Goal: Task Accomplishment & Management: Complete application form

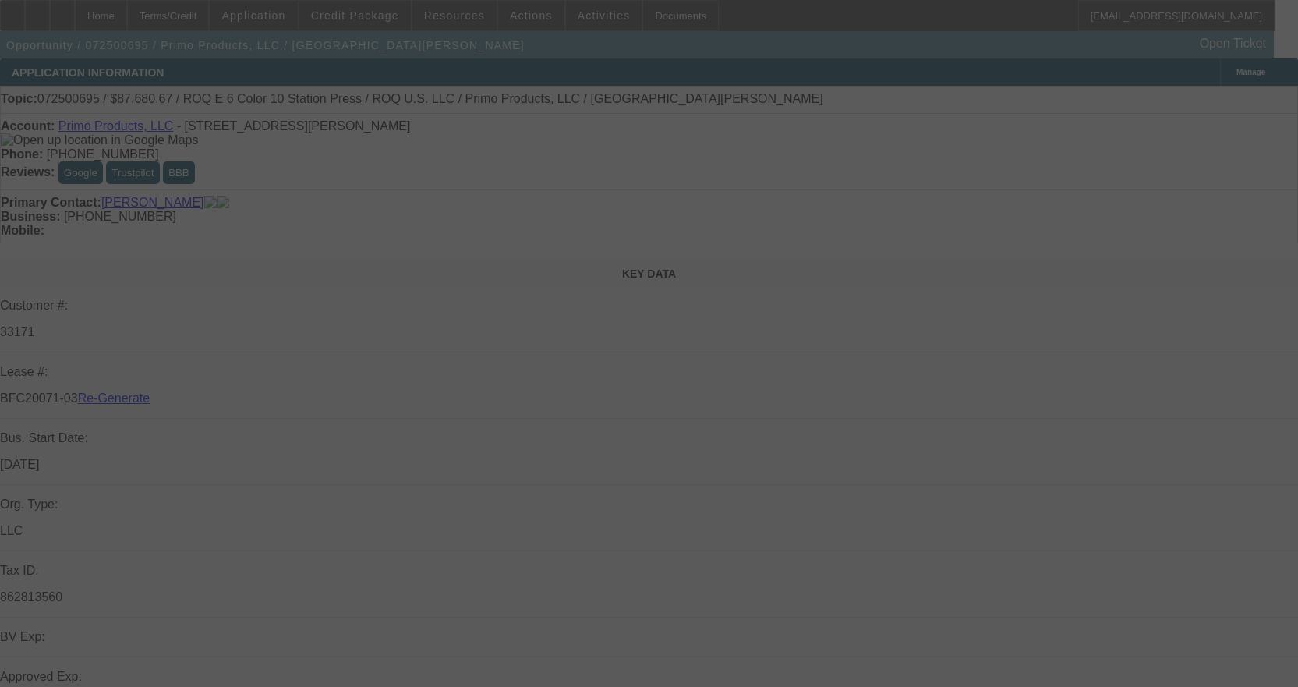
select select "3"
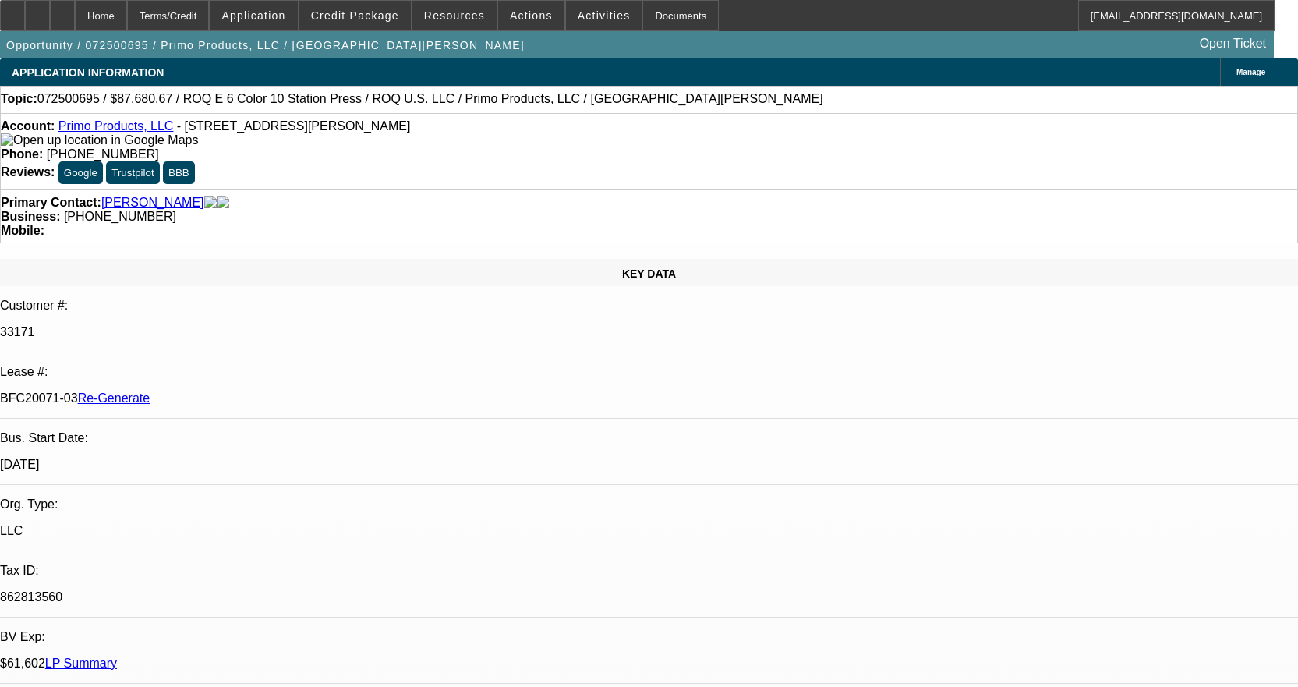
select select "0"
select select "2"
select select "0.1"
select select "4"
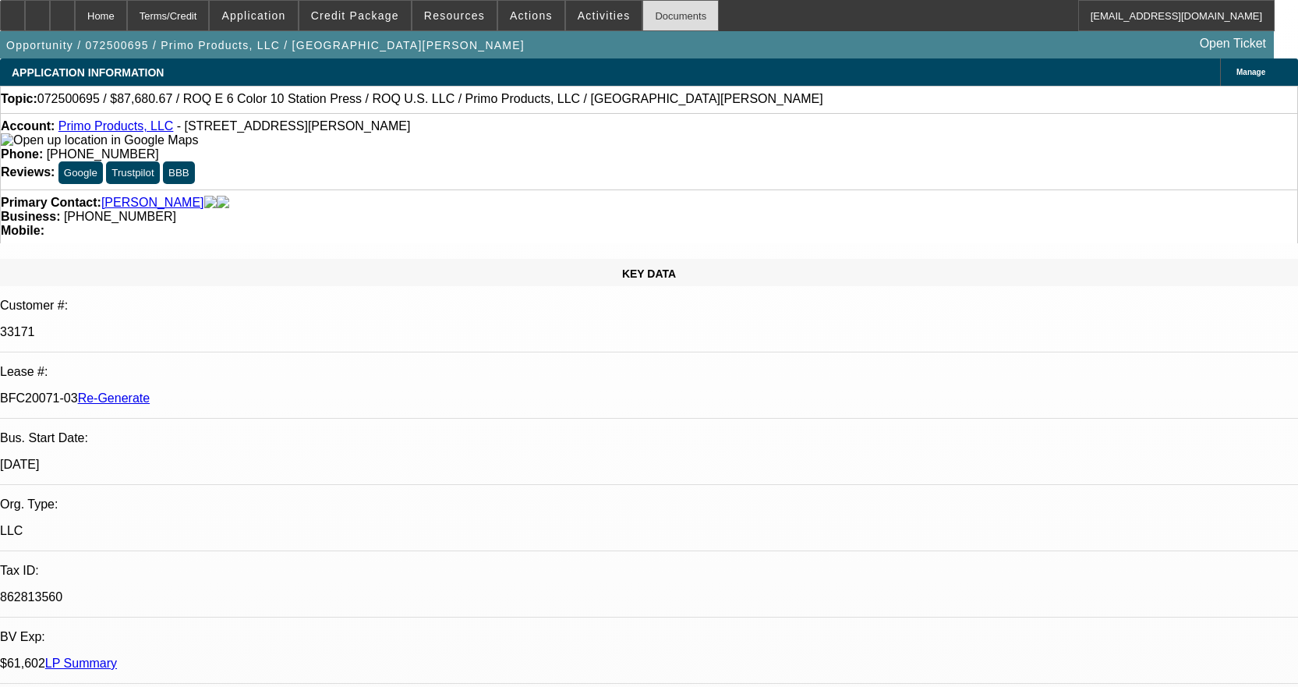
click at [646, 19] on div "Documents" at bounding box center [680, 15] width 76 height 31
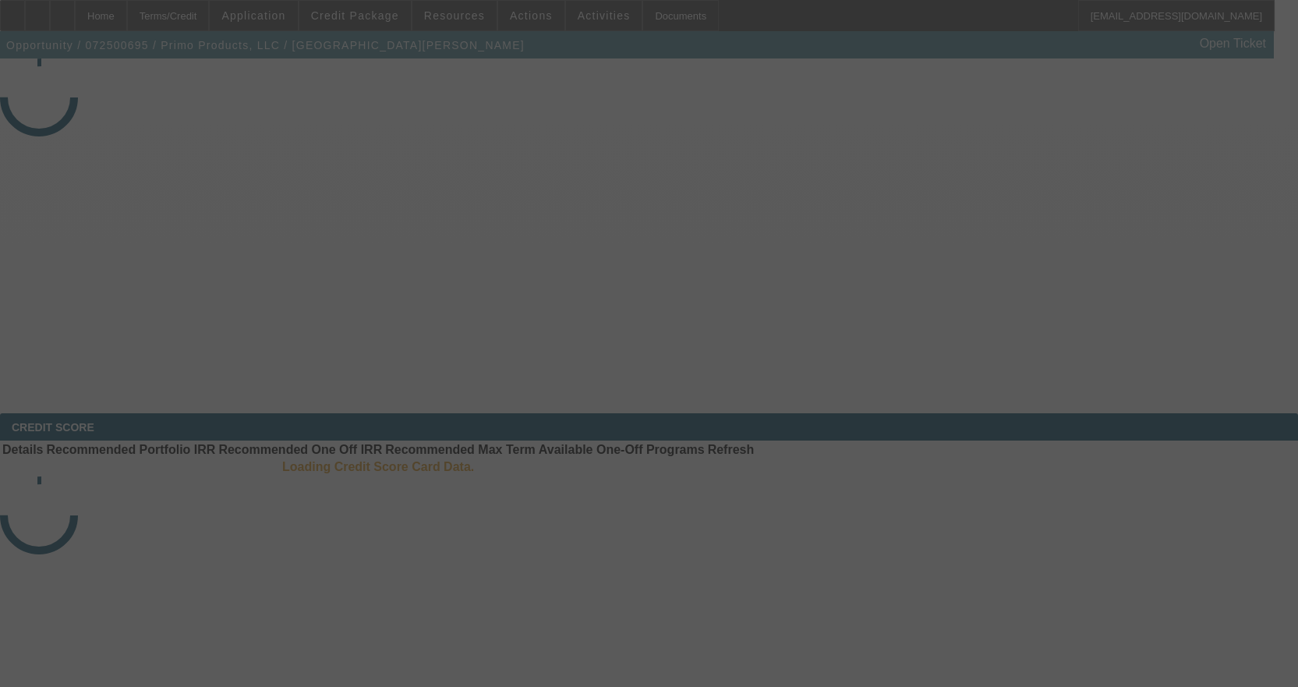
select select "3"
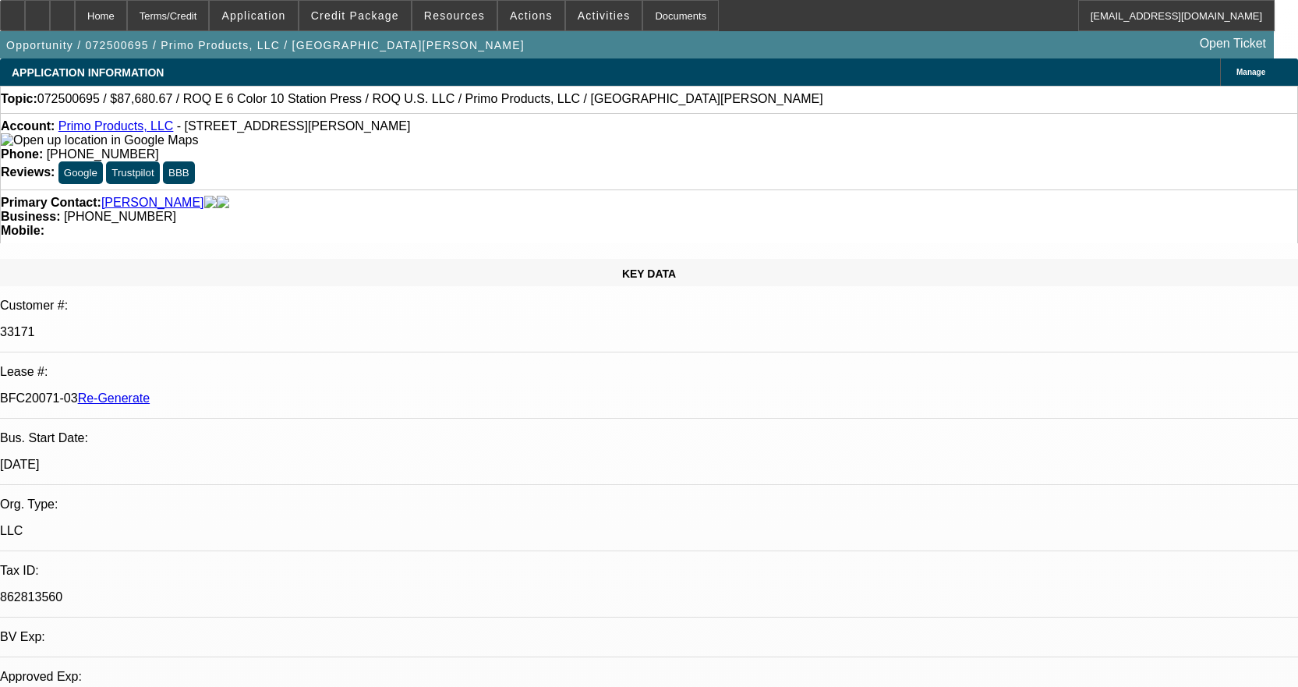
select select "0"
select select "2"
select select "0.1"
select select "4"
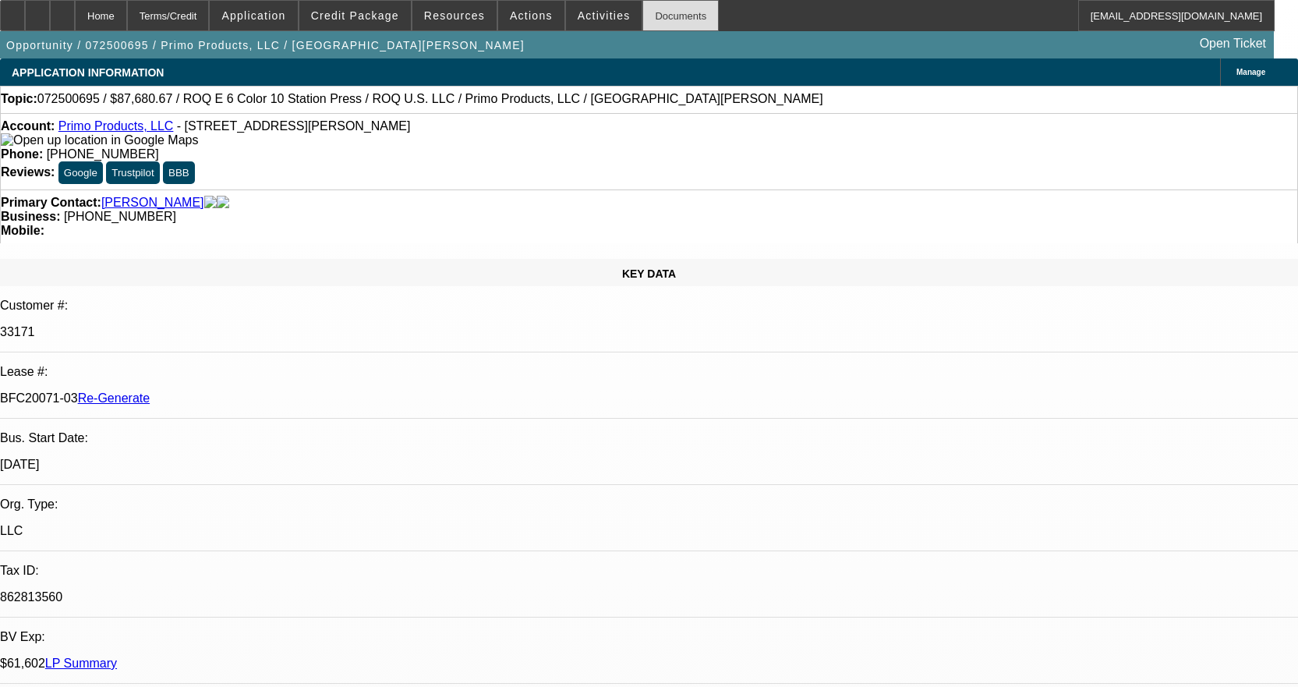
click at [678, 9] on div "Documents" at bounding box center [680, 15] width 76 height 31
click at [582, 16] on span "Activities" at bounding box center [604, 15] width 53 height 12
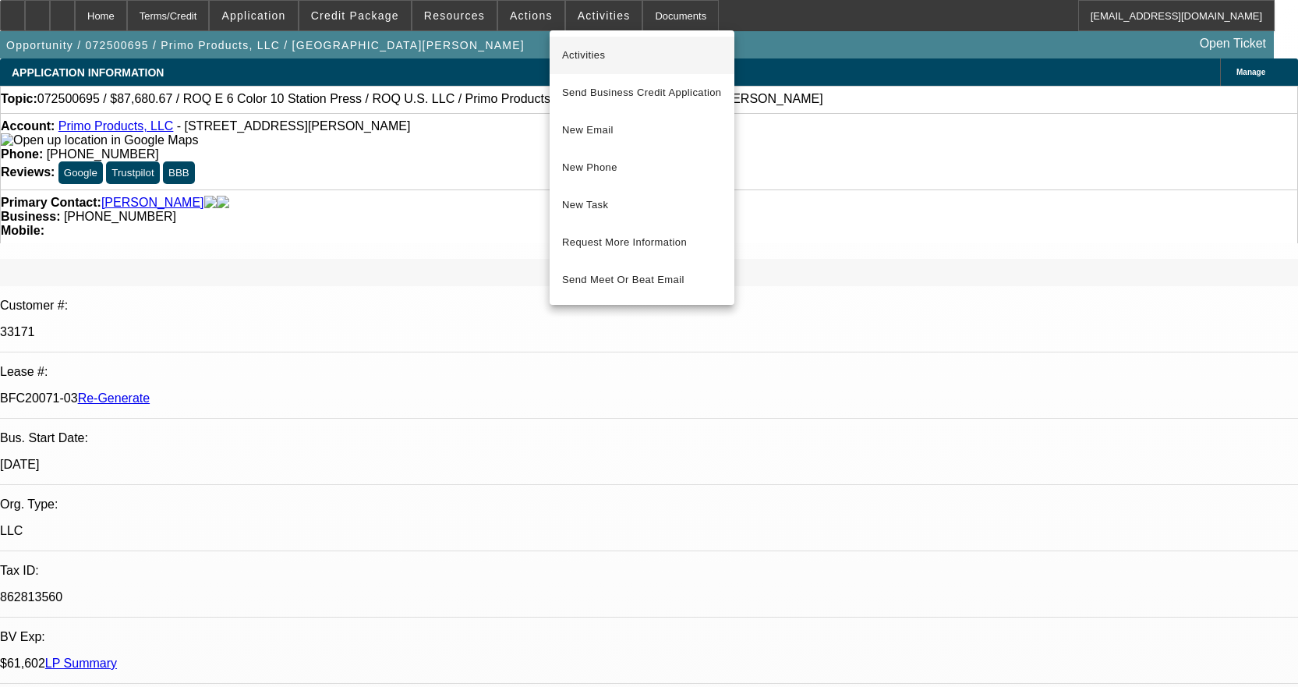
click at [588, 62] on span "Activities" at bounding box center [642, 55] width 160 height 19
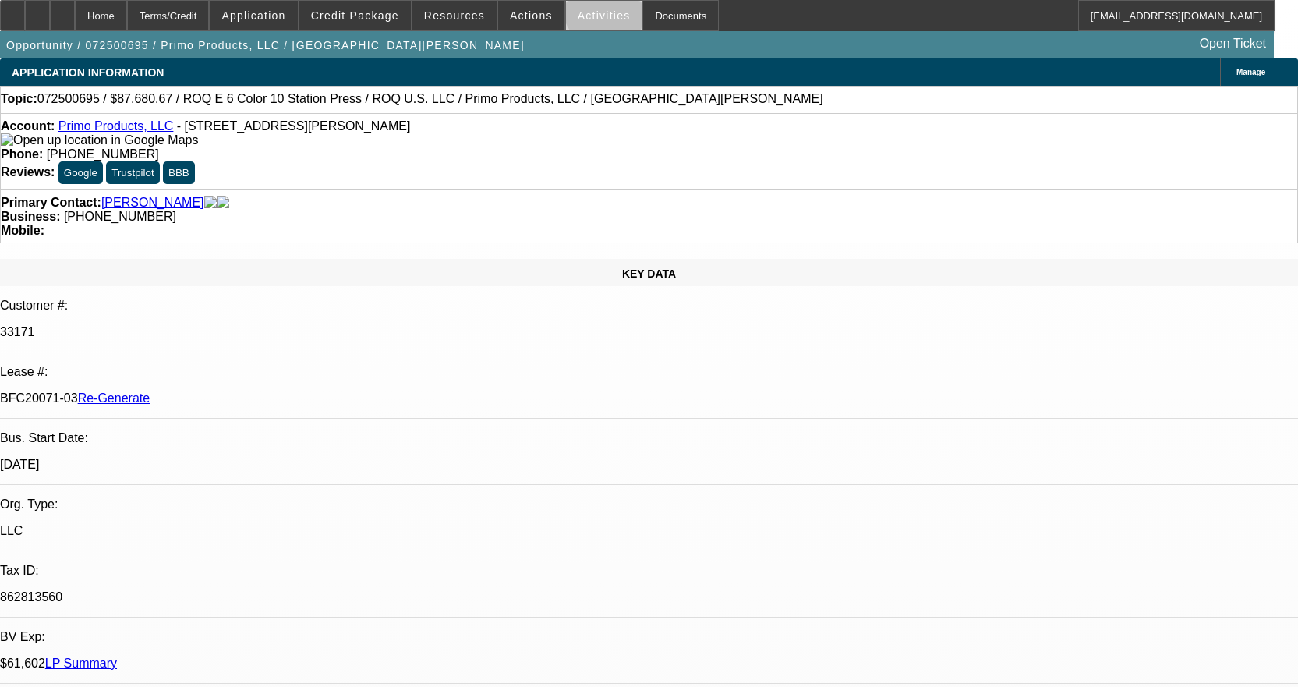
click at [589, 11] on span "Activities" at bounding box center [604, 15] width 53 height 12
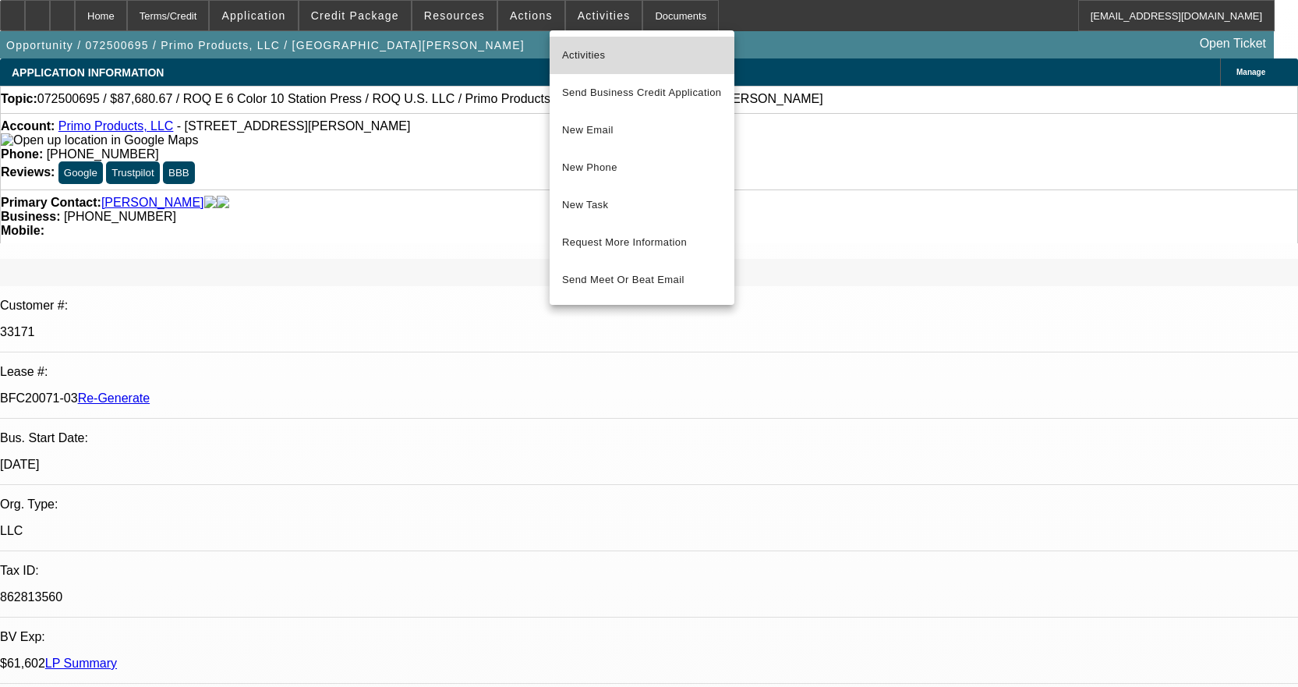
click at [590, 44] on button "Activities" at bounding box center [642, 55] width 185 height 37
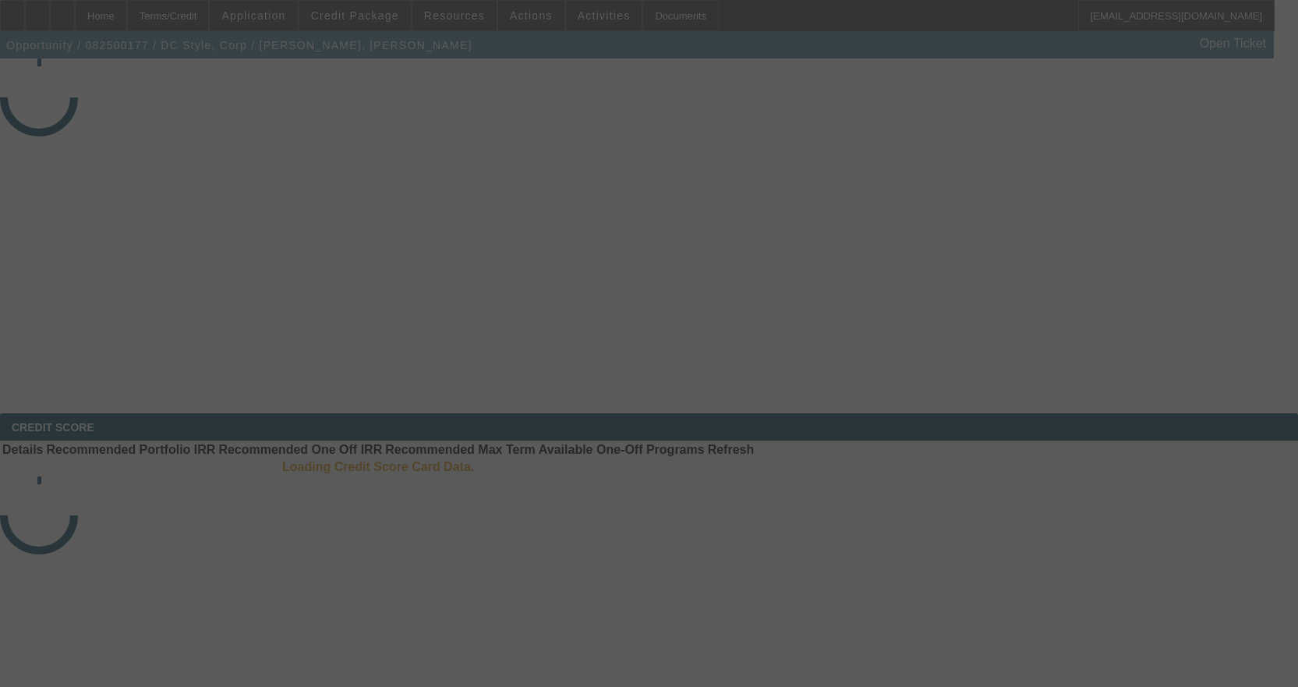
select select "3"
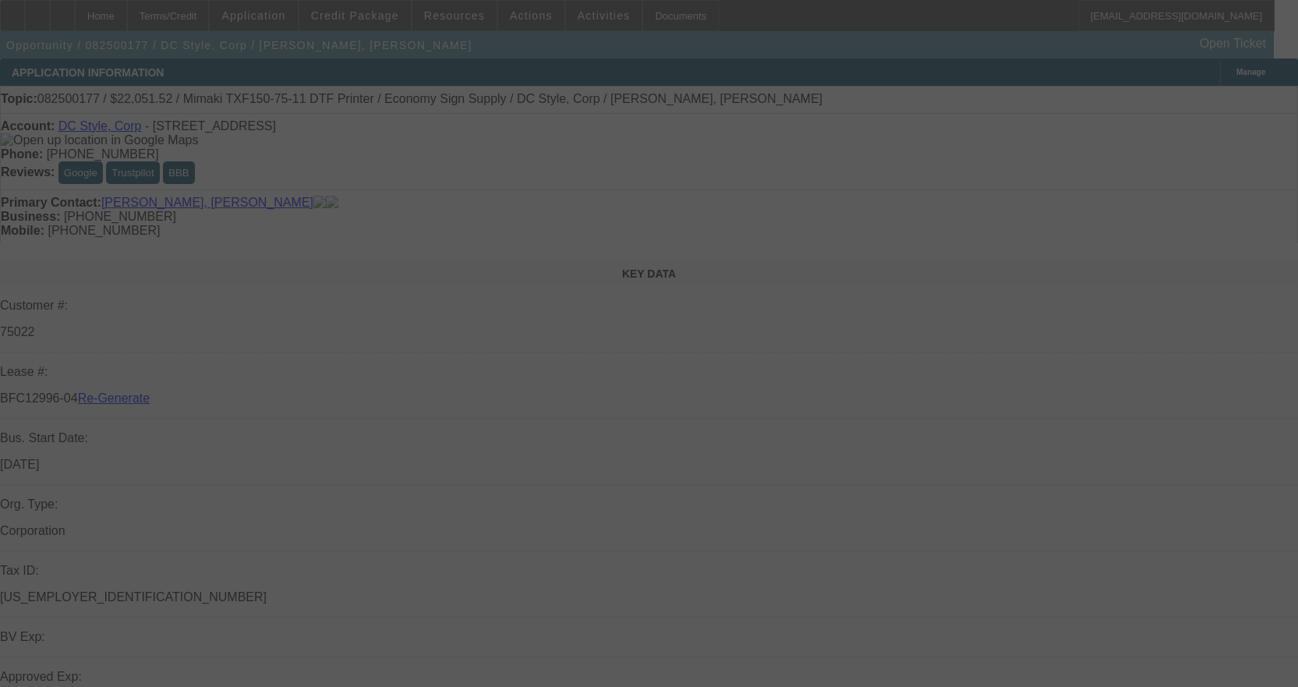
select select "0"
select select "6"
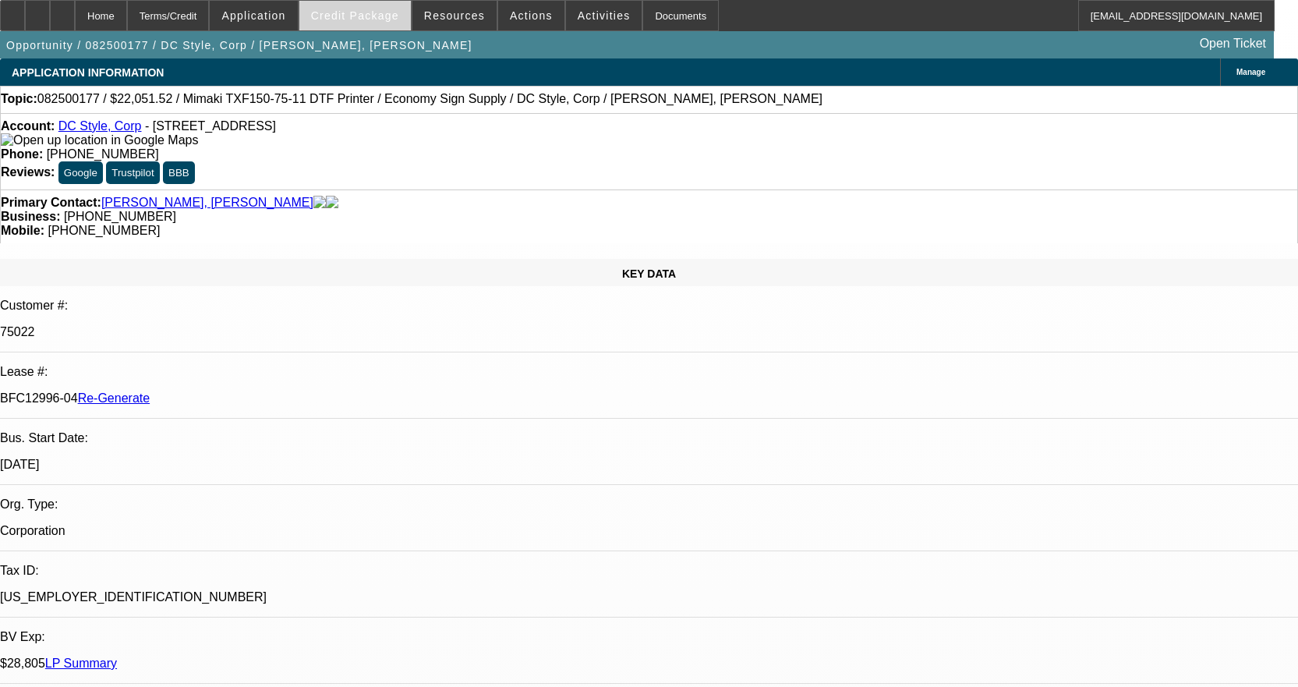
click at [370, 20] on span "Credit Package" at bounding box center [355, 15] width 88 height 12
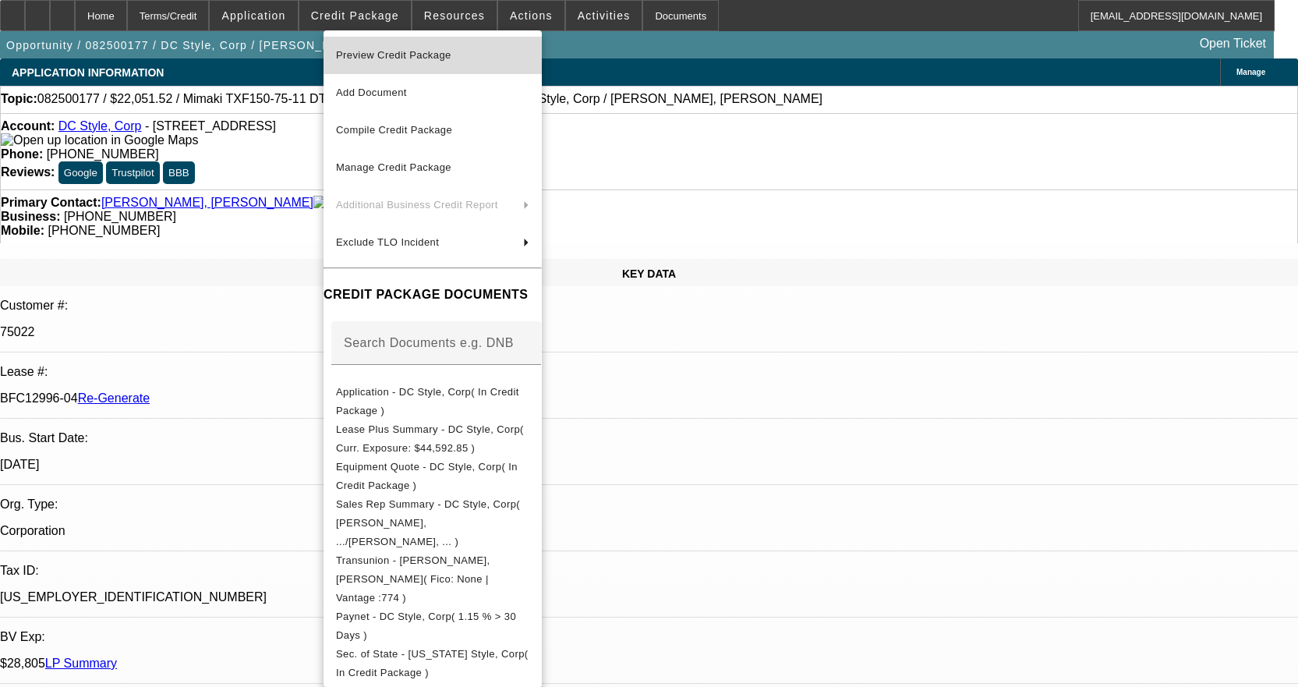
click at [384, 55] on span "Preview Credit Package" at bounding box center [393, 55] width 115 height 12
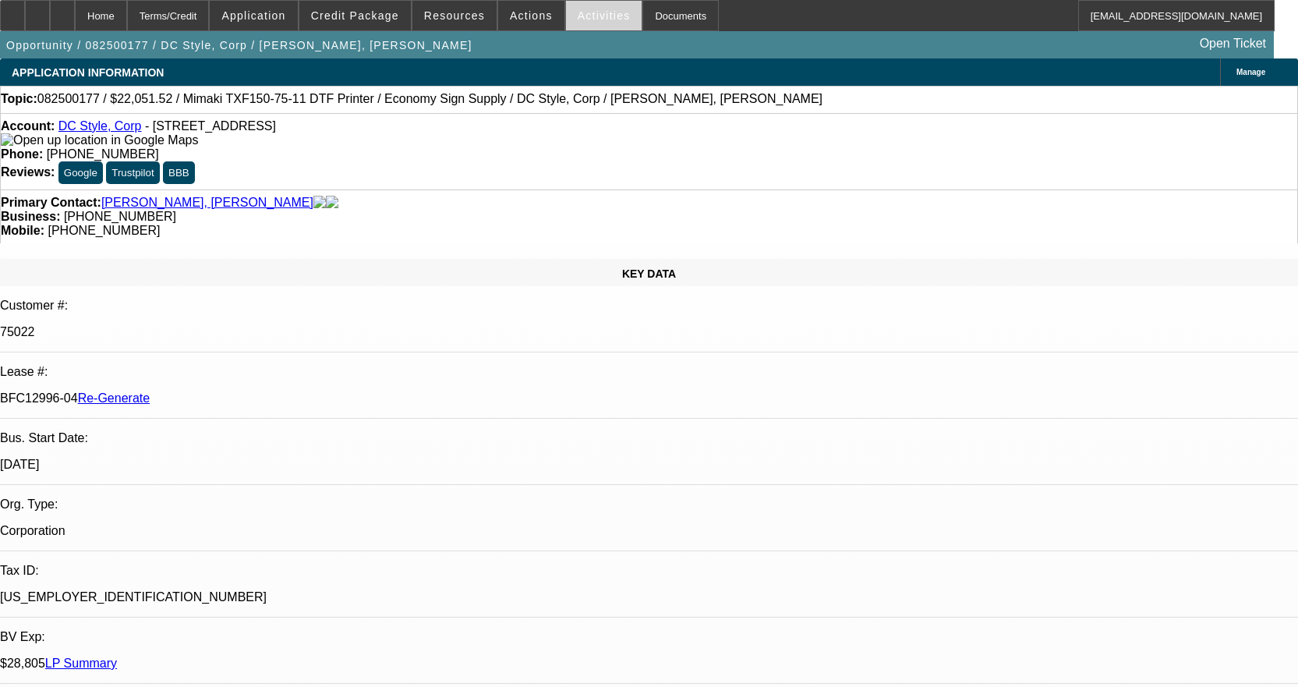
click at [600, 11] on span "Activities" at bounding box center [604, 15] width 53 height 12
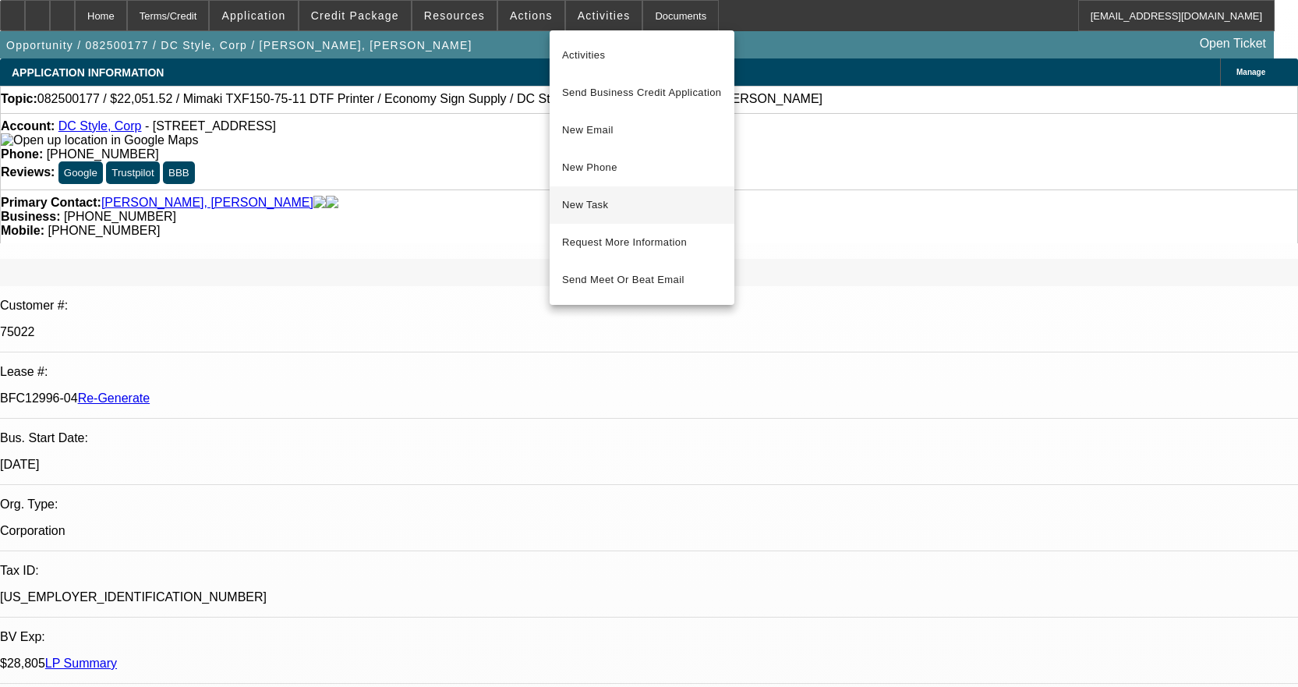
click at [585, 207] on span "New Task" at bounding box center [642, 205] width 160 height 19
